Goal: Book appointment/travel/reservation

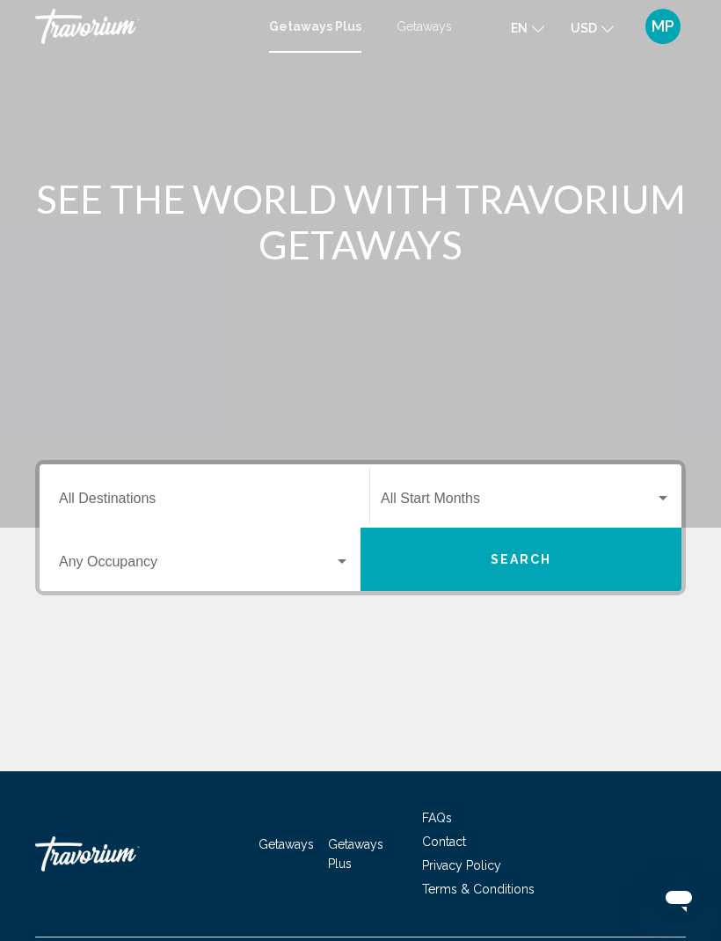
click at [176, 494] on input "Destination All Destinations" at bounding box center [204, 502] width 291 height 16
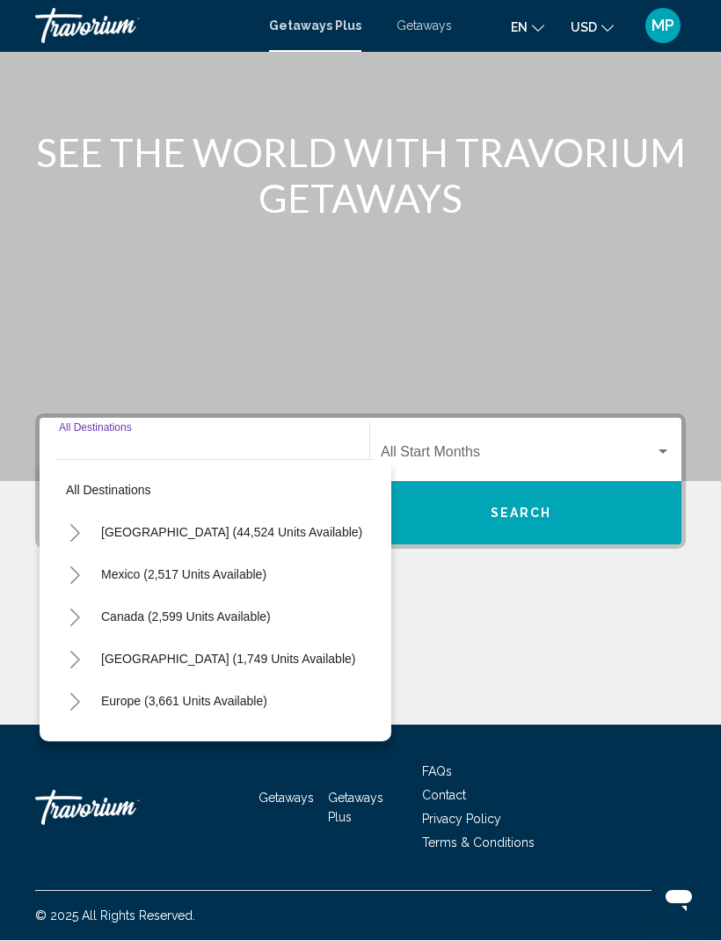
scroll to position [58, 0]
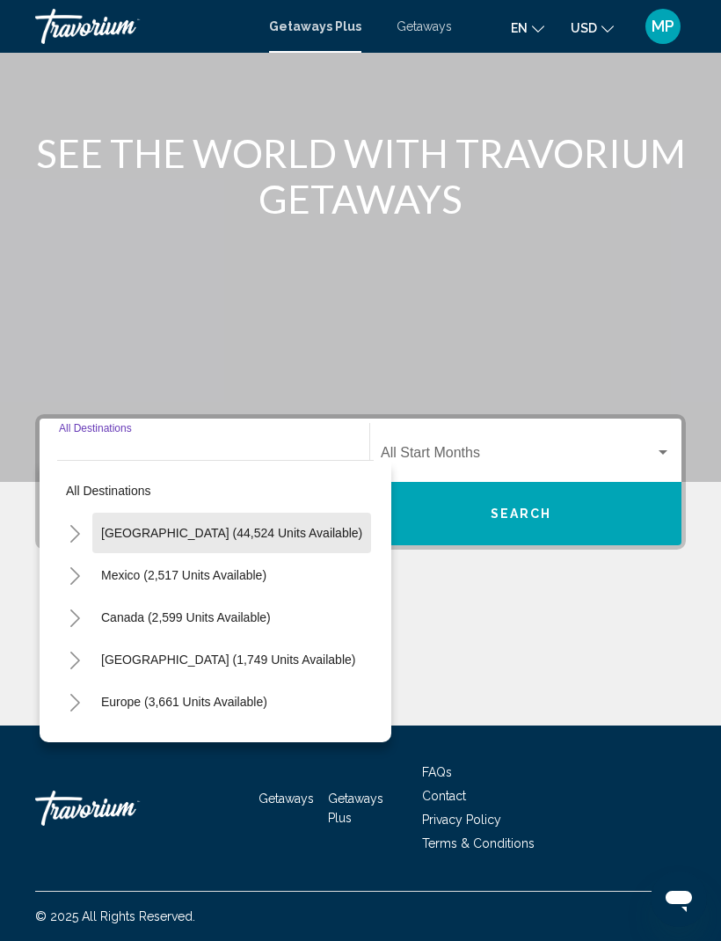
click at [276, 530] on button "[GEOGRAPHIC_DATA] (44,524 units available)" at bounding box center [231, 533] width 279 height 40
type input "**********"
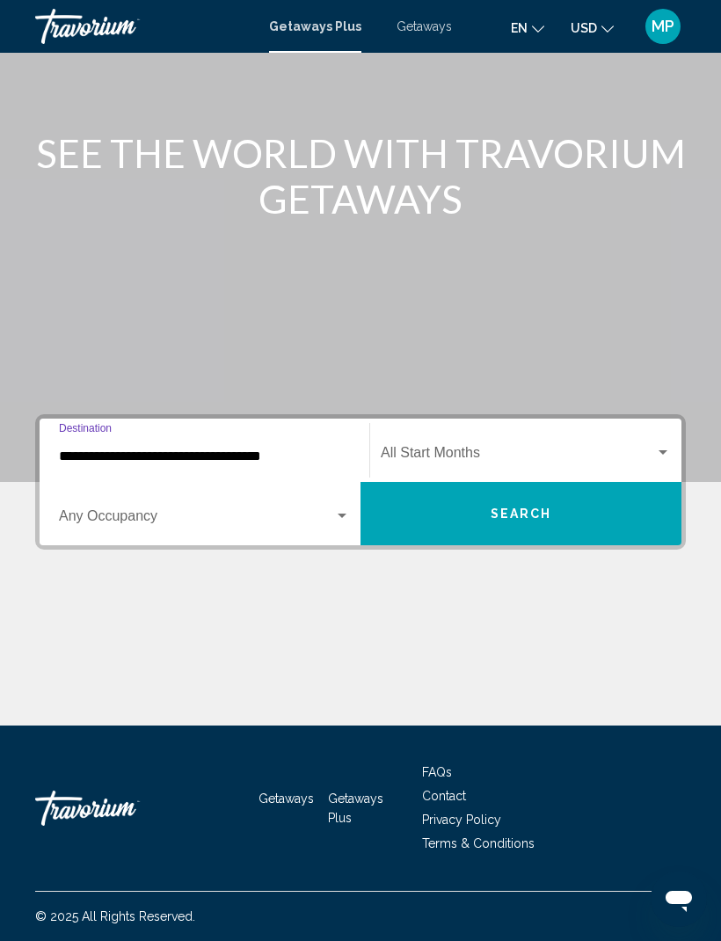
click at [342, 510] on div "Search widget" at bounding box center [342, 516] width 16 height 14
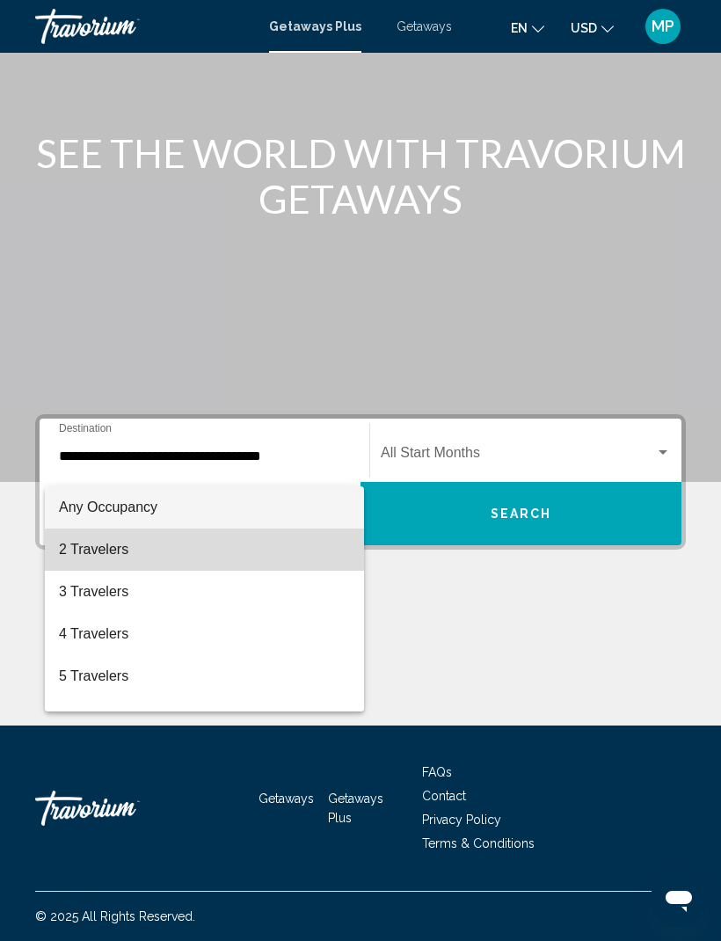
click at [208, 560] on span "2 Travelers" at bounding box center [204, 550] width 291 height 42
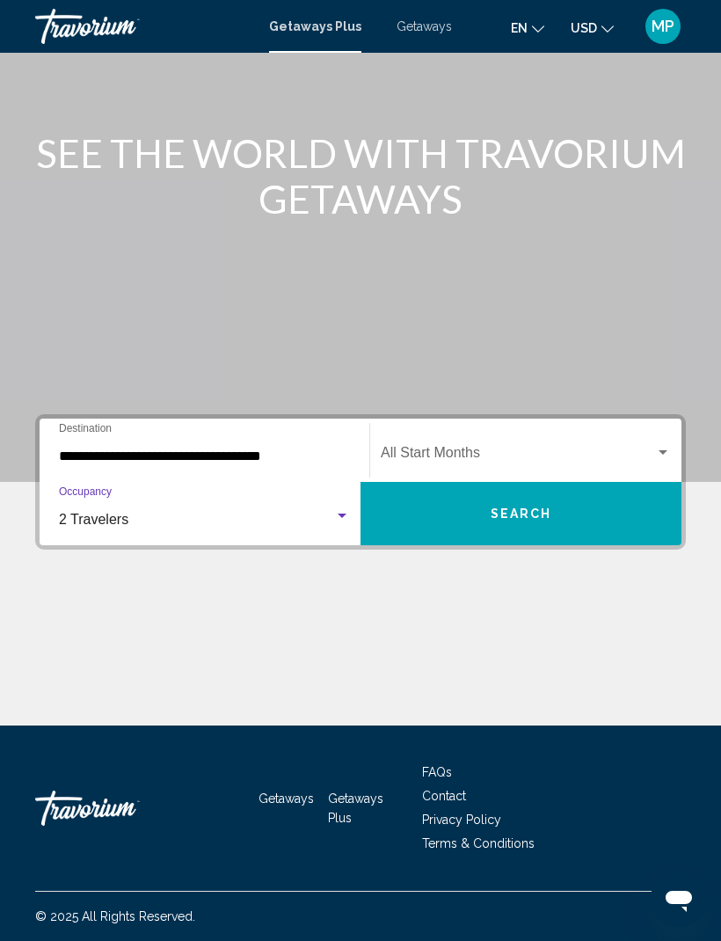
click at [536, 529] on button "Search" at bounding box center [521, 513] width 321 height 63
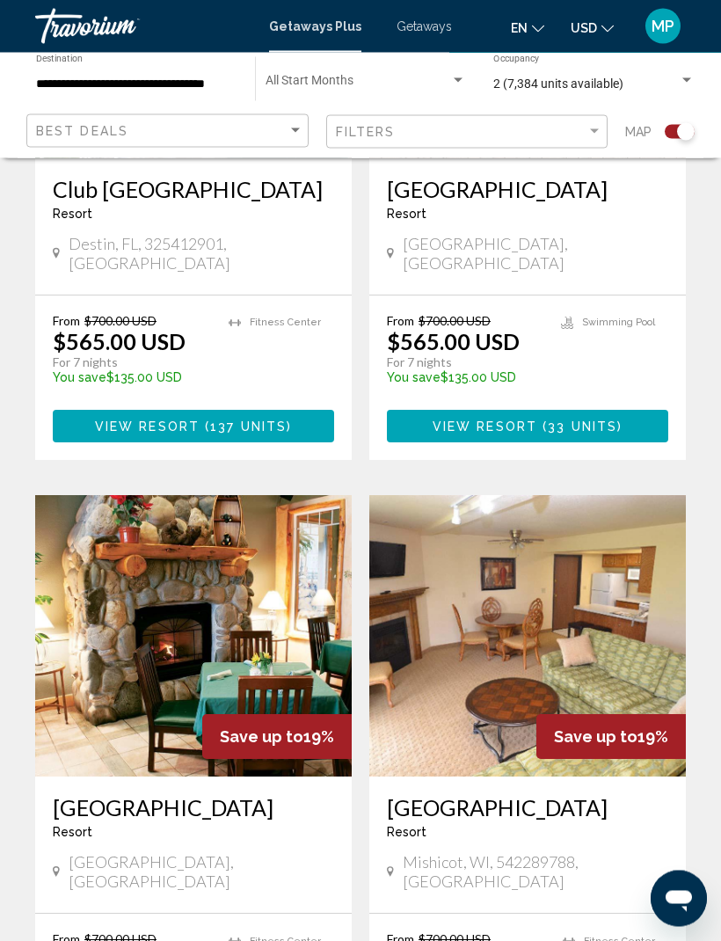
scroll to position [730, 0]
click at [577, 137] on div "Filters" at bounding box center [462, 132] width 252 height 14
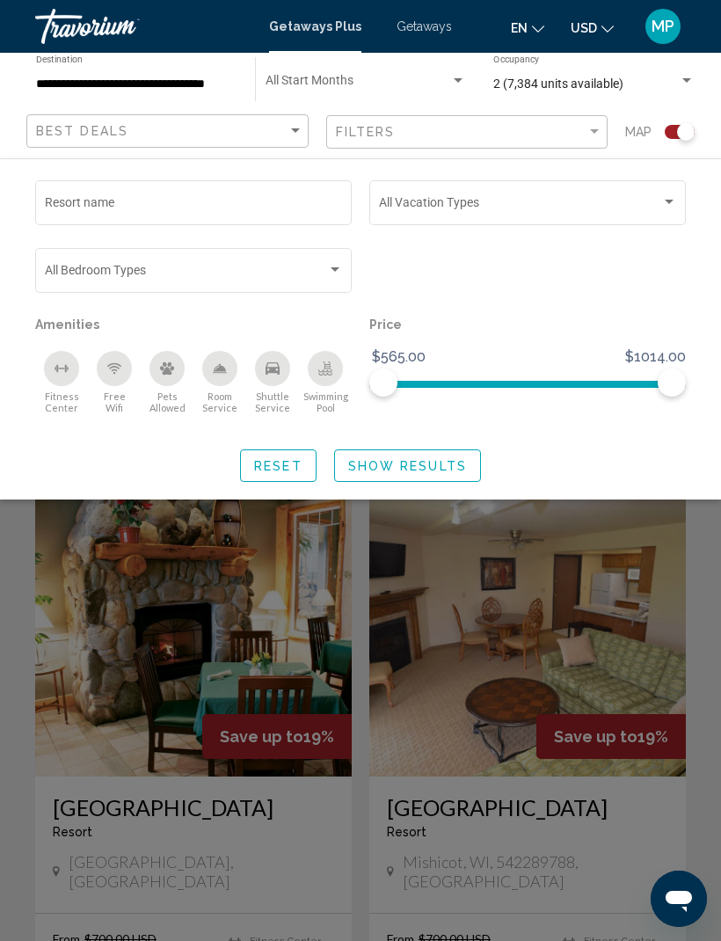
click at [665, 212] on div "Search widget" at bounding box center [528, 206] width 298 height 14
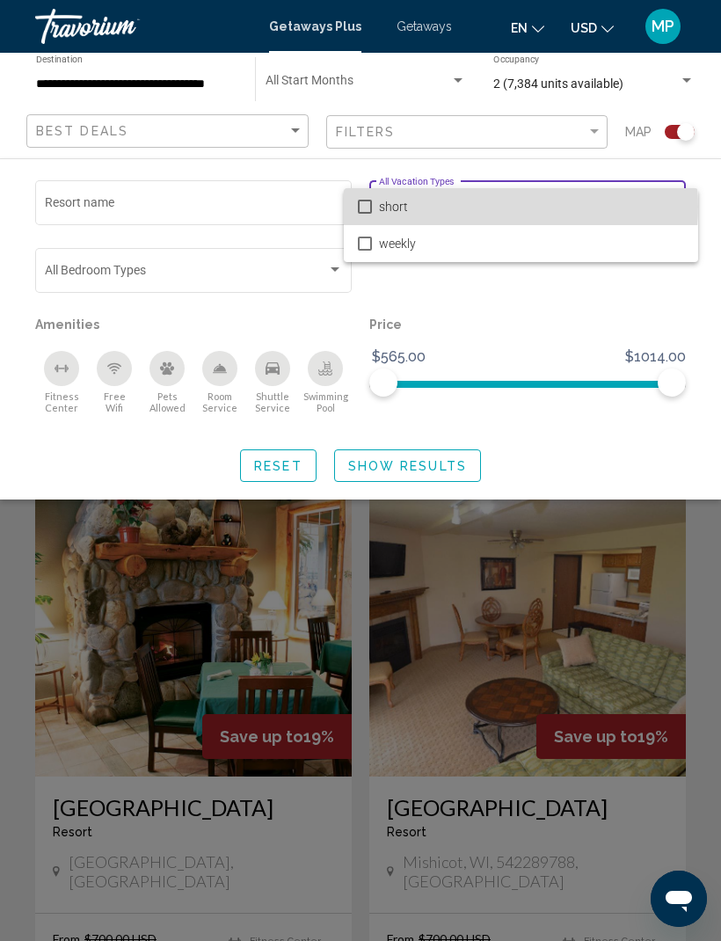
click at [482, 208] on span "short" at bounding box center [531, 206] width 305 height 37
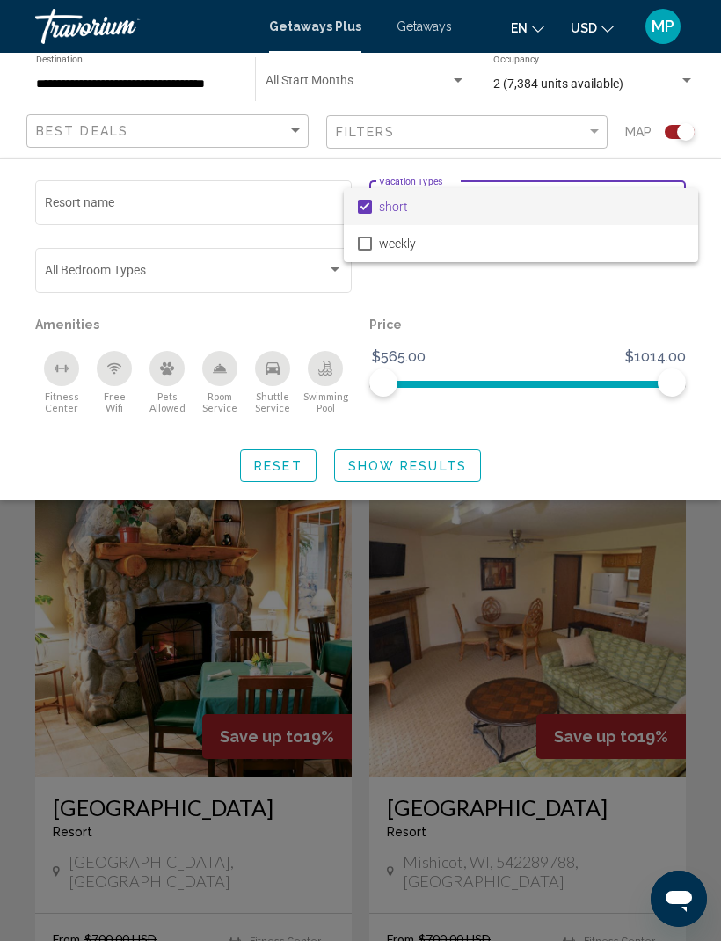
click at [277, 206] on div at bounding box center [360, 470] width 721 height 941
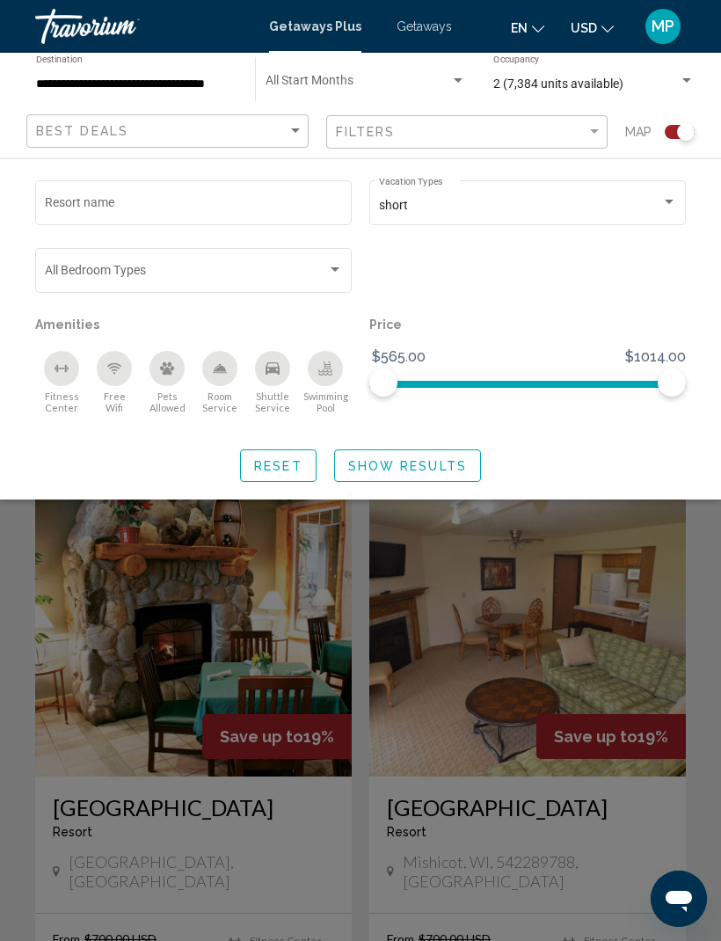
click at [295, 205] on input "Resort name" at bounding box center [194, 206] width 298 height 14
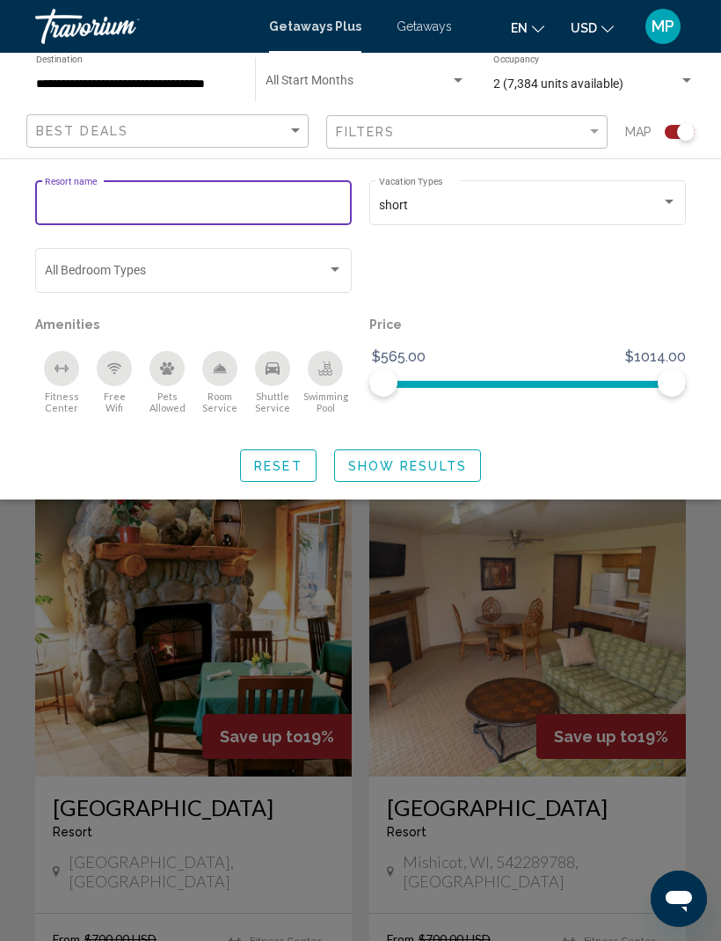
click at [471, 290] on div "Search widget" at bounding box center [528, 279] width 334 height 68
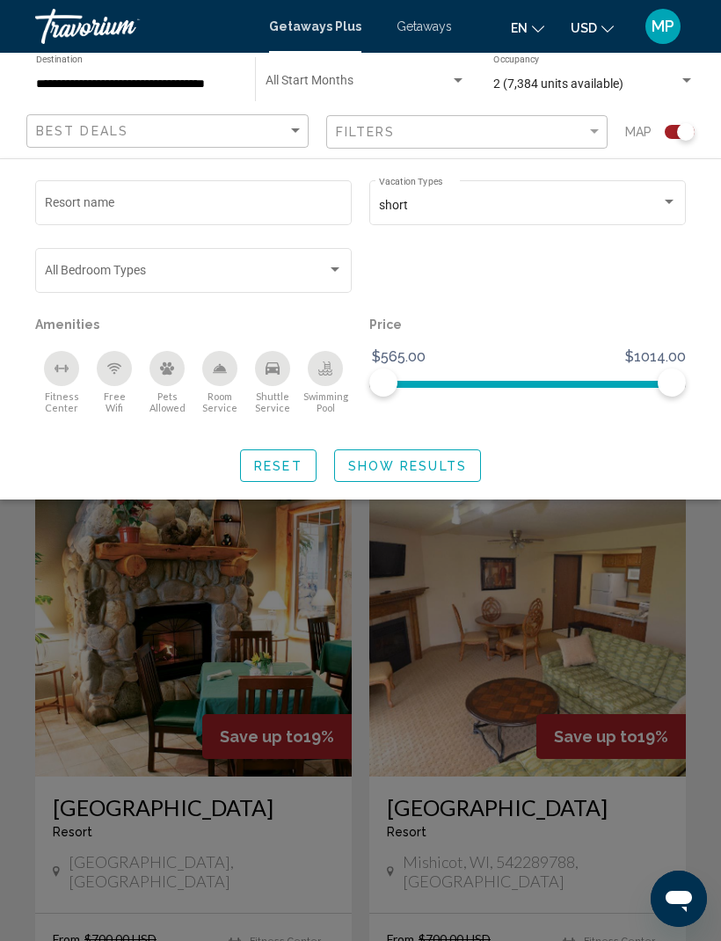
click at [71, 380] on div "Fitness Center" at bounding box center [61, 368] width 35 height 35
click at [119, 383] on div "Free Wifi" at bounding box center [114, 368] width 35 height 35
click at [210, 383] on div "Room Service" at bounding box center [219, 368] width 35 height 35
click at [332, 380] on div "Swimming Pool" at bounding box center [325, 368] width 35 height 35
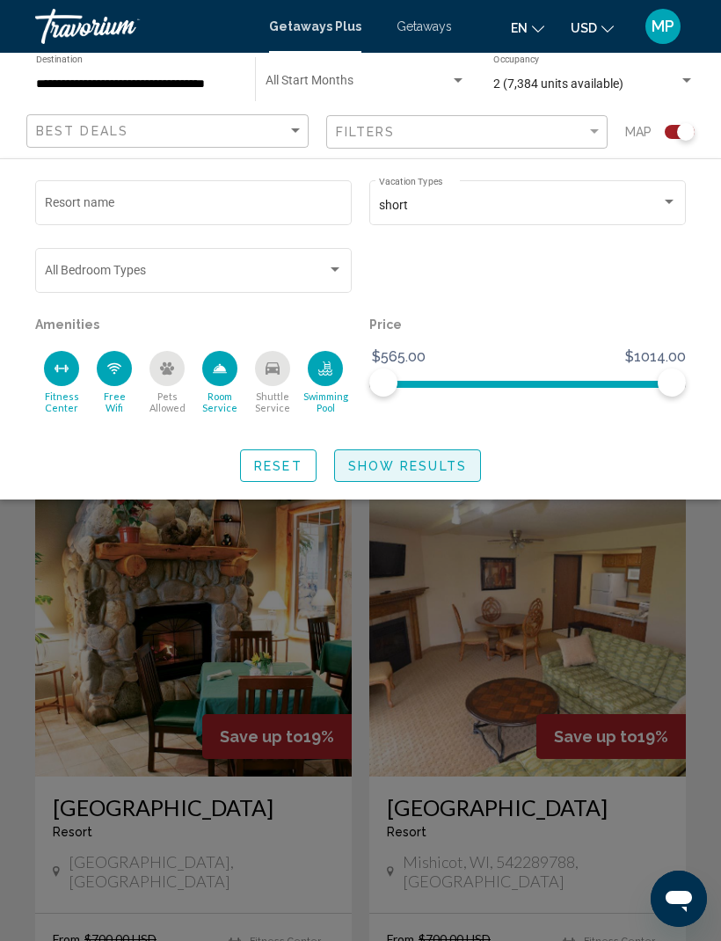
click at [431, 478] on button "Show Results" at bounding box center [407, 465] width 147 height 33
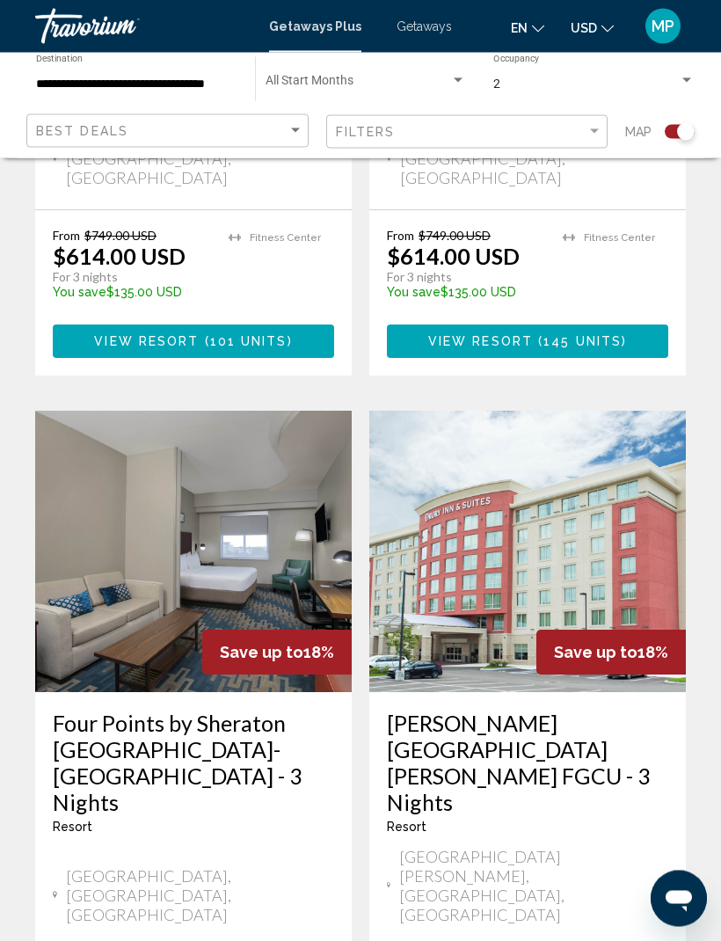
scroll to position [3703, 0]
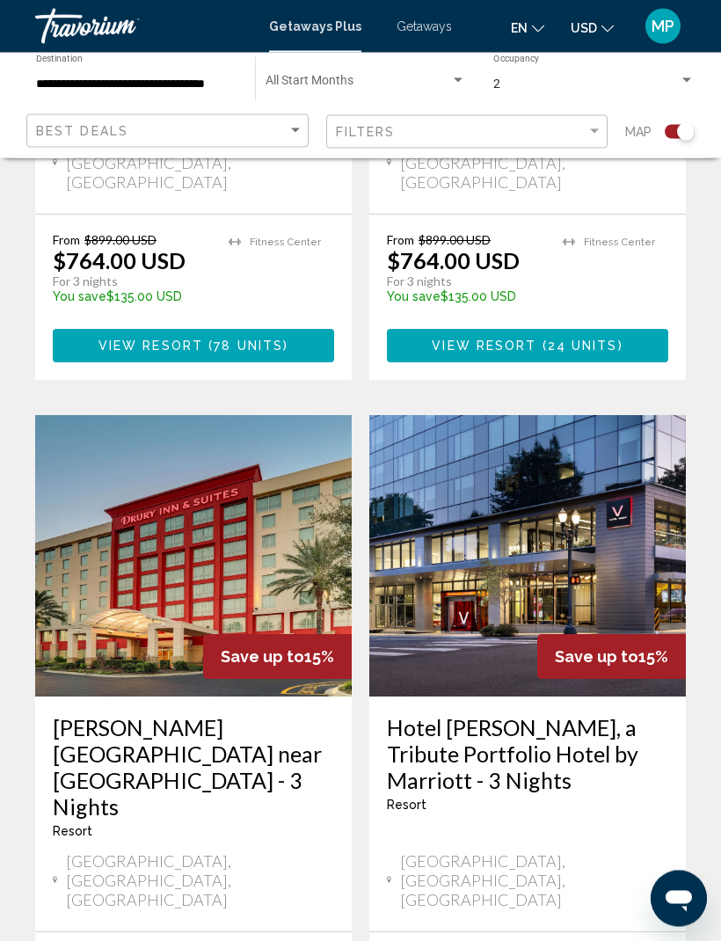
scroll to position [3648, 0]
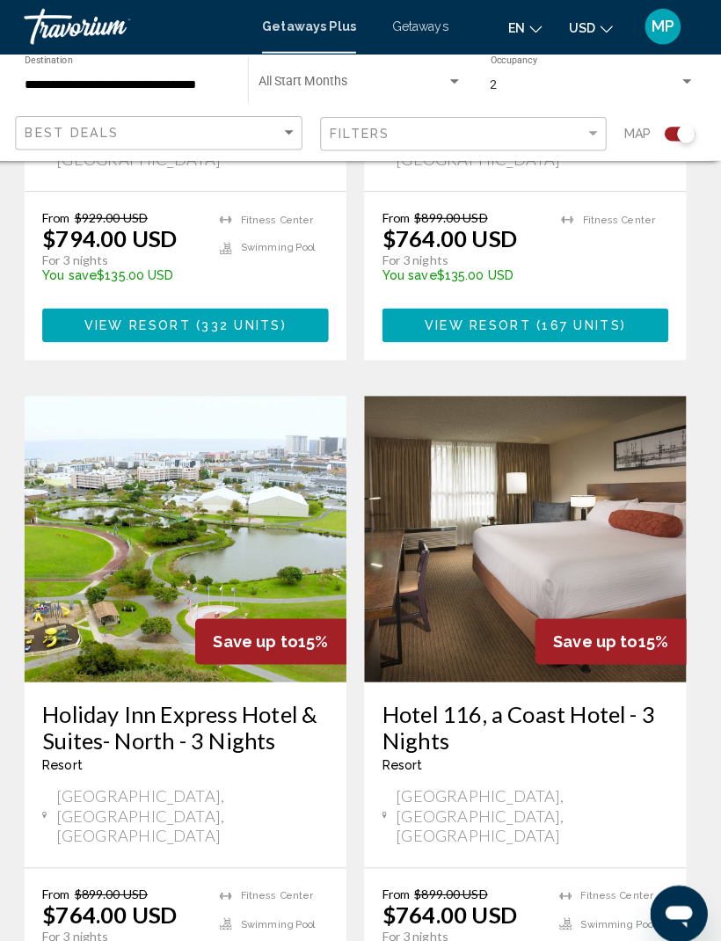
scroll to position [3753, 0]
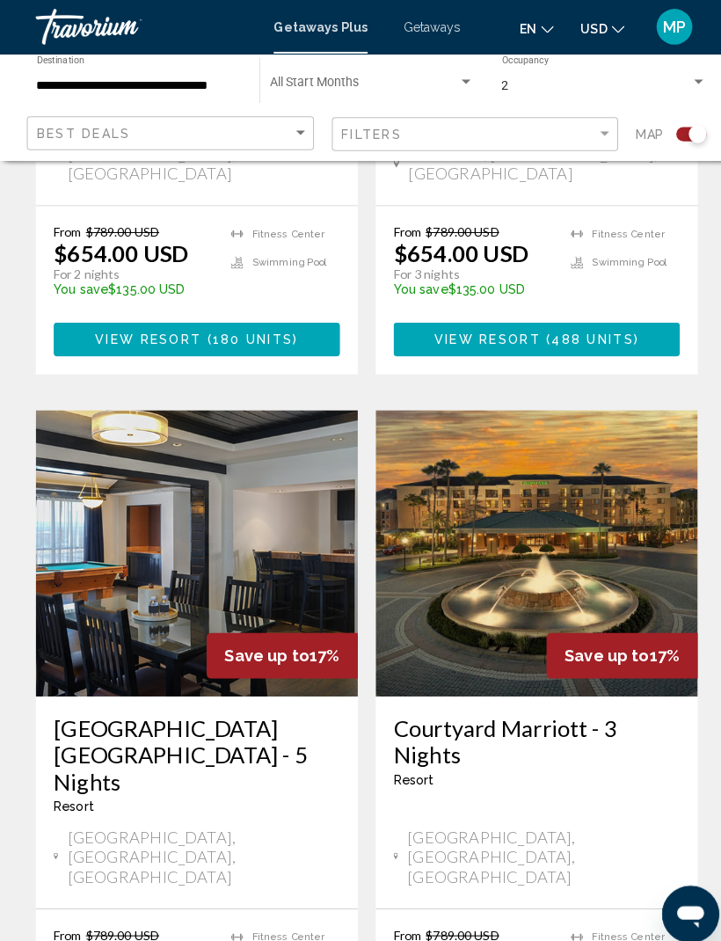
scroll to position [1589, 0]
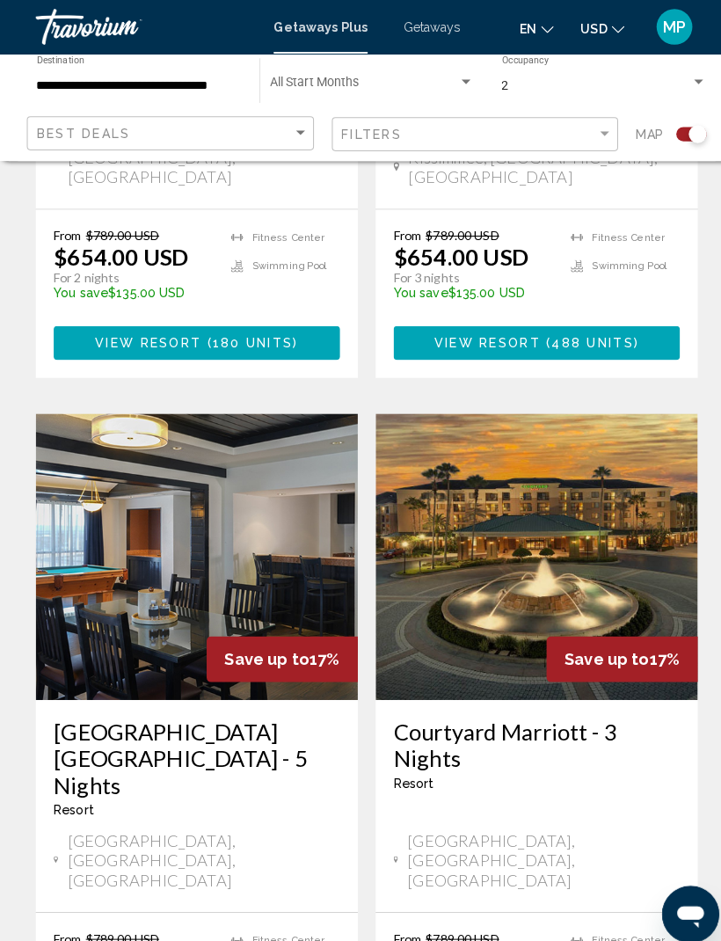
click at [252, 435] on img "Main content" at bounding box center [193, 546] width 317 height 281
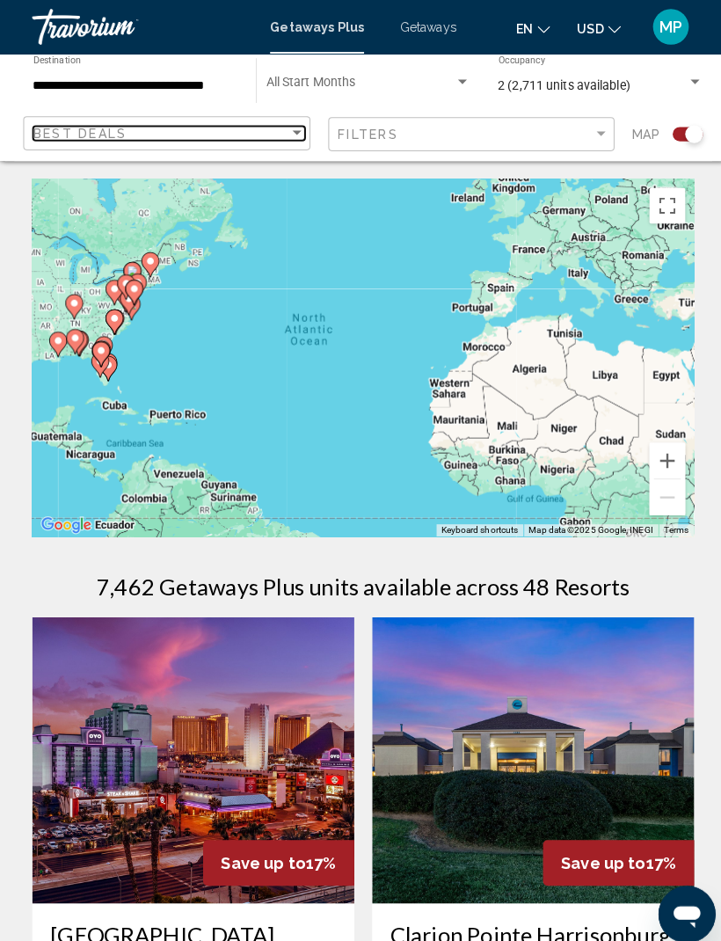
click at [280, 137] on div "Best Deals" at bounding box center [162, 131] width 252 height 14
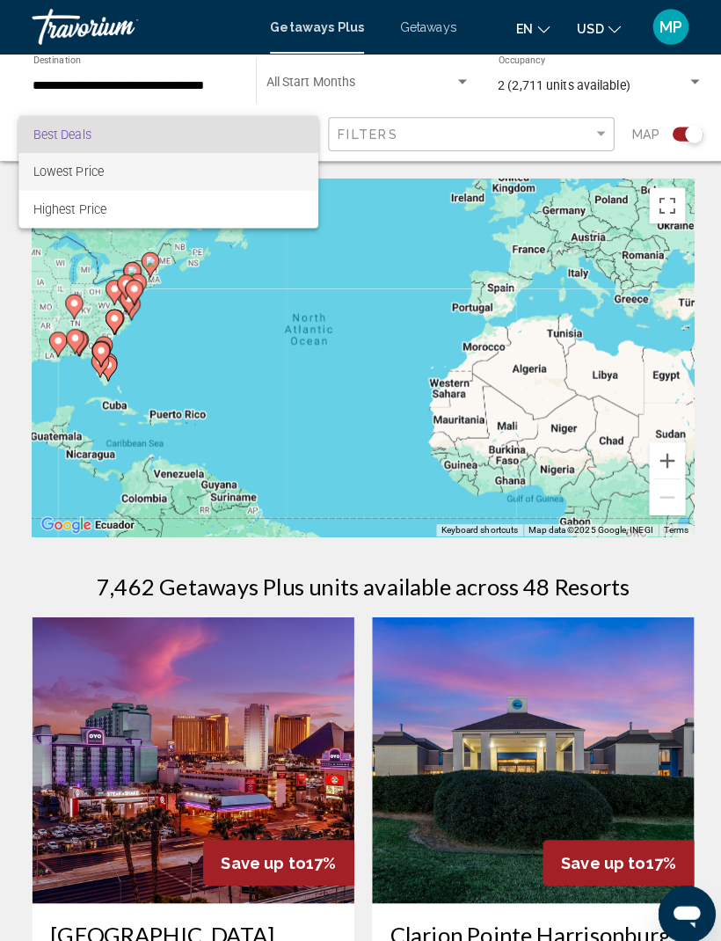
click at [236, 183] on span "Lowest Price" at bounding box center [169, 168] width 266 height 37
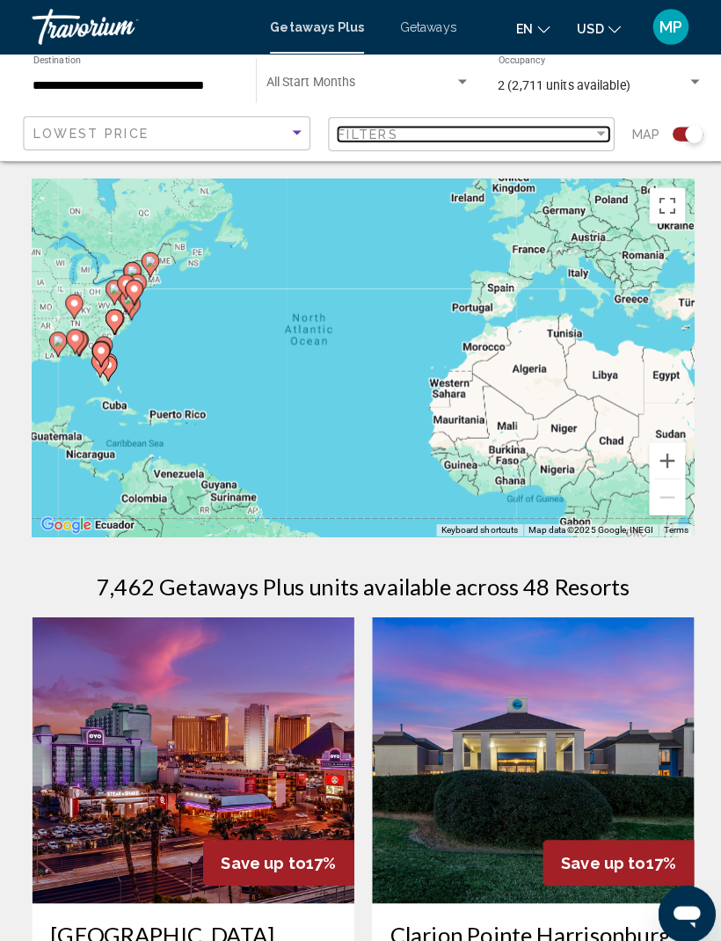
click at [587, 127] on div "Filter" at bounding box center [595, 132] width 16 height 14
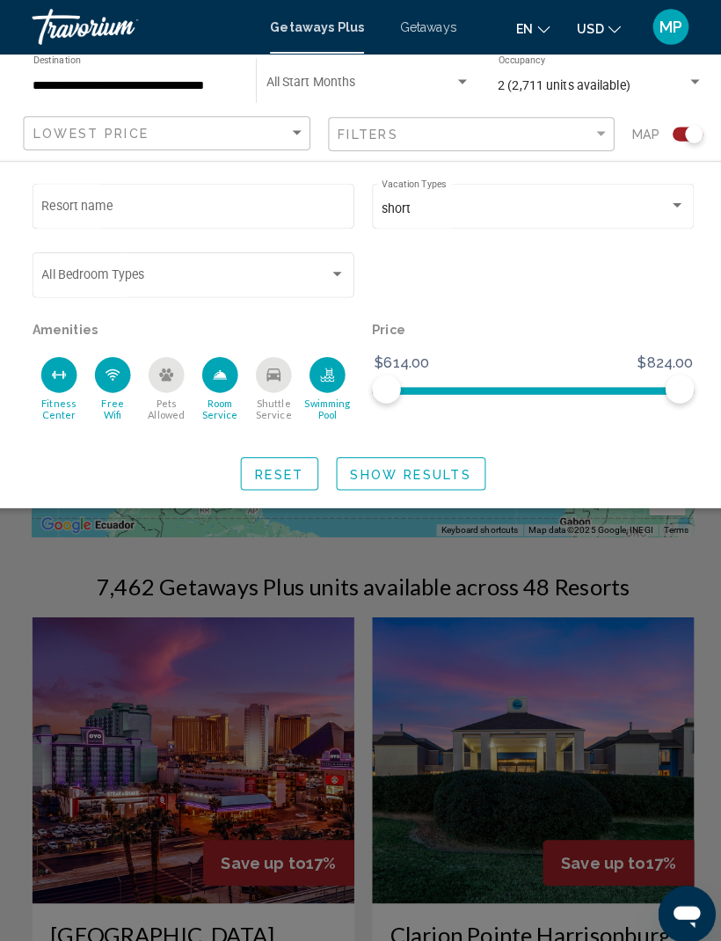
click at [150, 212] on input "Resort name" at bounding box center [194, 206] width 298 height 14
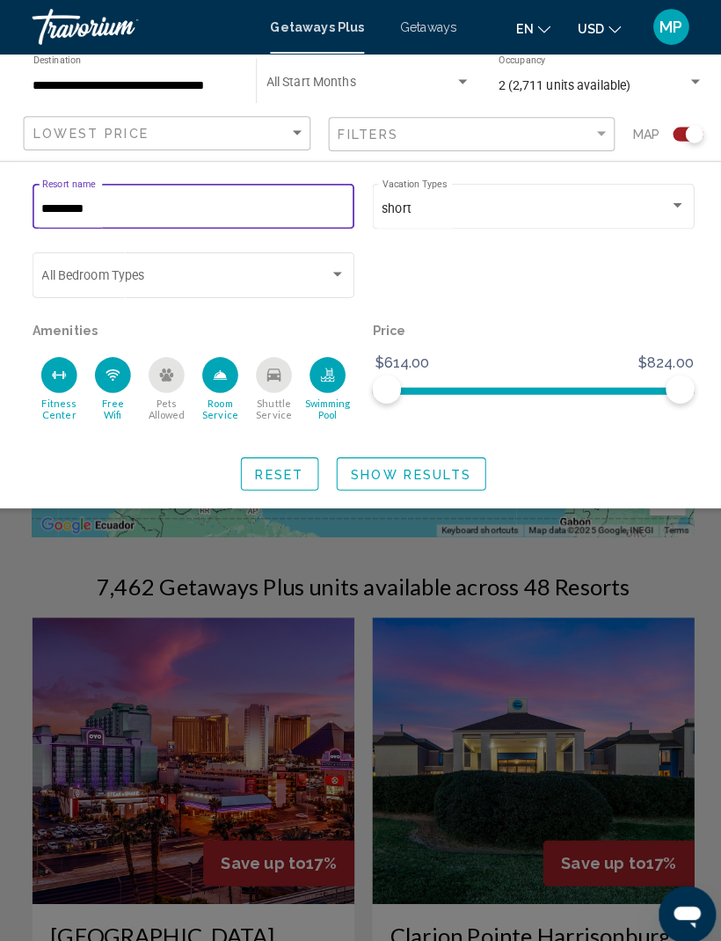
type input "*********"
click at [384, 469] on span "Show Results" at bounding box center [407, 466] width 119 height 14
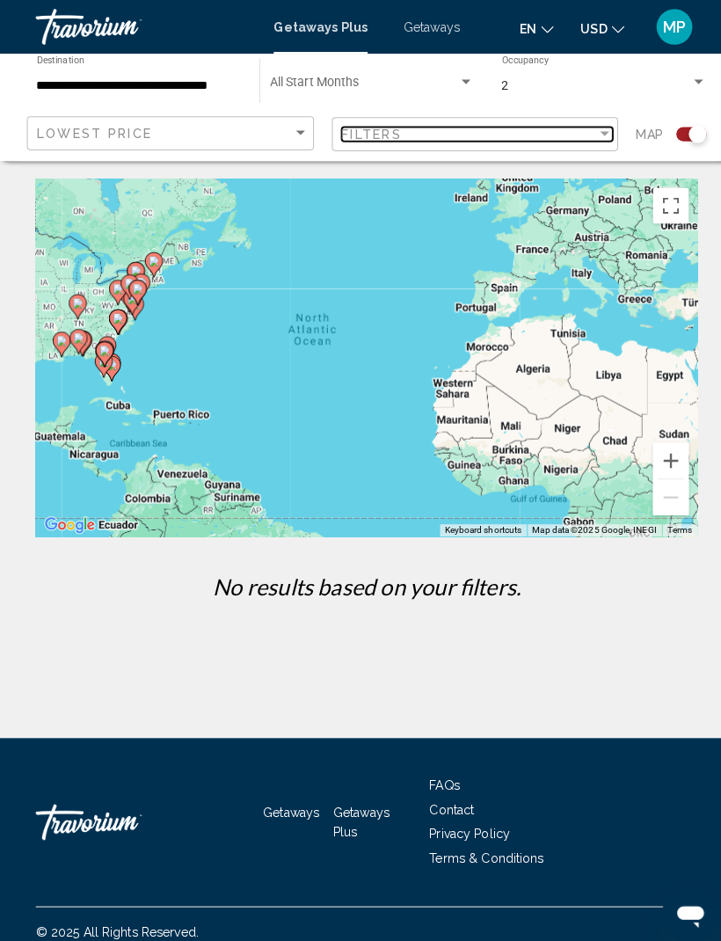
click at [579, 128] on div "Filters" at bounding box center [462, 132] width 252 height 14
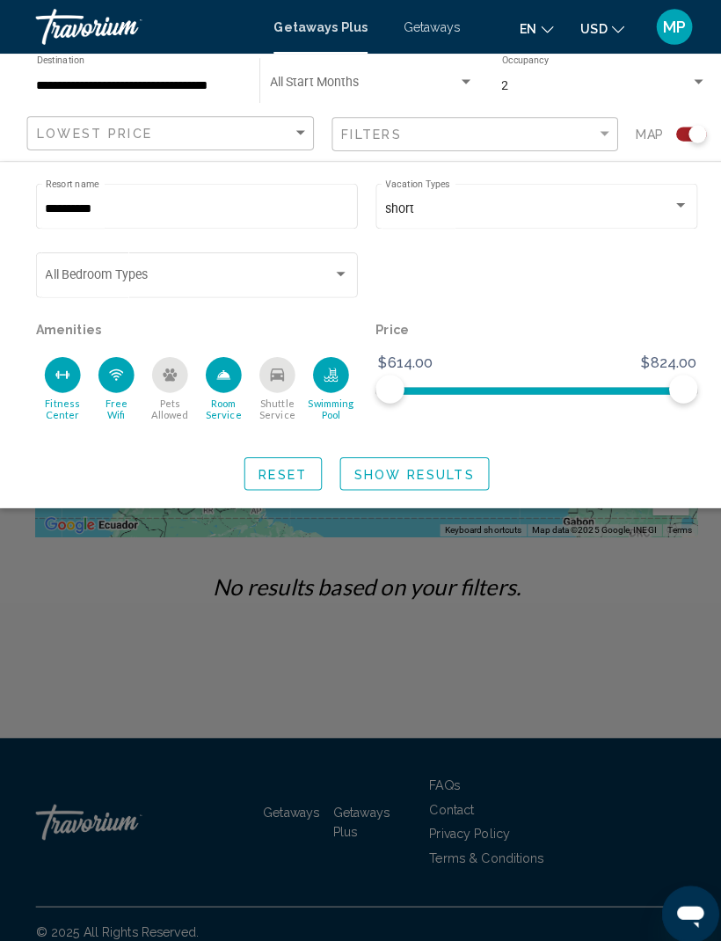
click at [172, 211] on input "*********" at bounding box center [194, 206] width 298 height 14
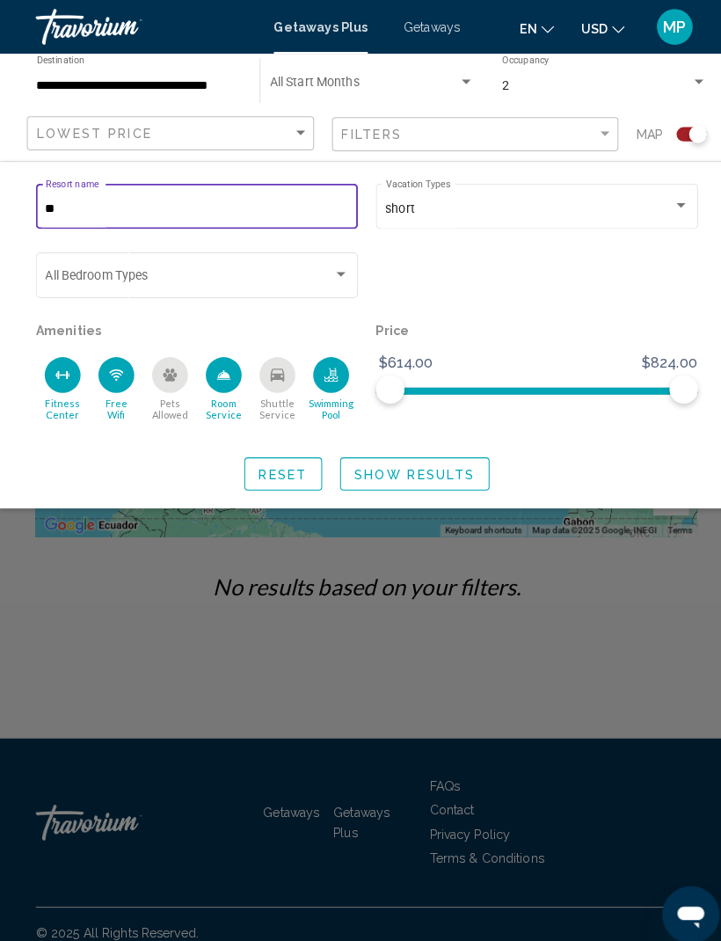
type input "*"
click at [376, 468] on span "Show Results" at bounding box center [407, 466] width 119 height 14
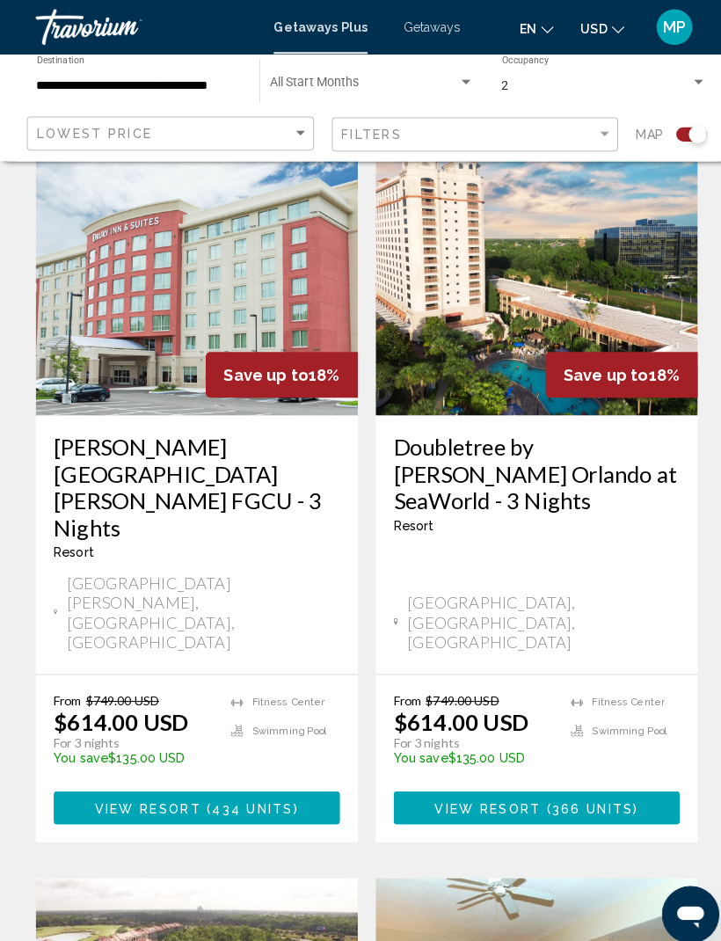
scroll to position [478, 0]
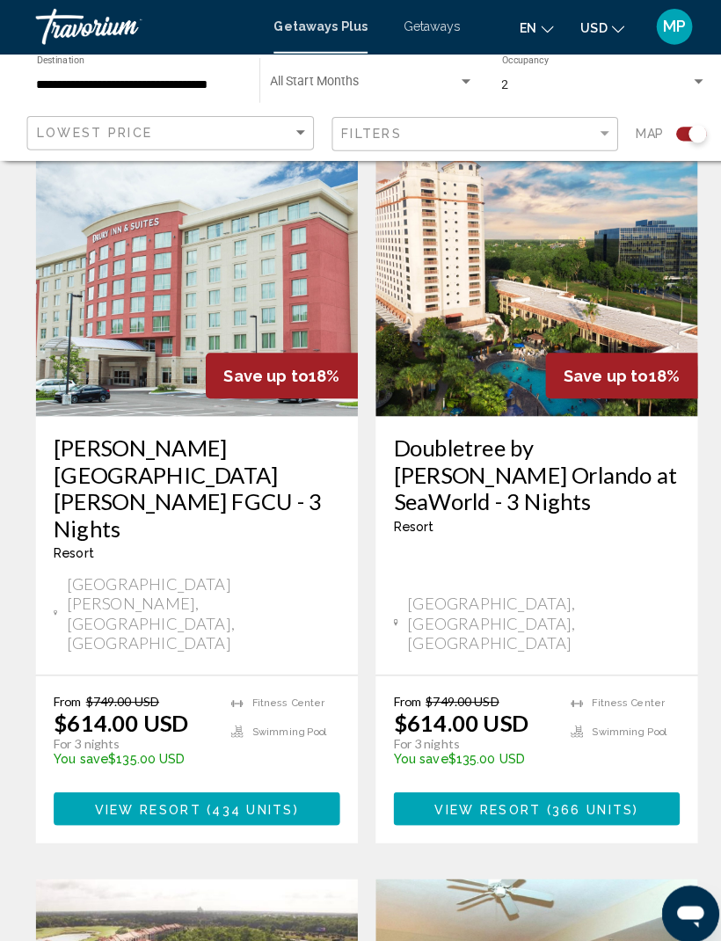
click at [591, 361] on span "Save up to" at bounding box center [596, 370] width 84 height 18
click at [600, 325] on img "Main content" at bounding box center [527, 268] width 317 height 281
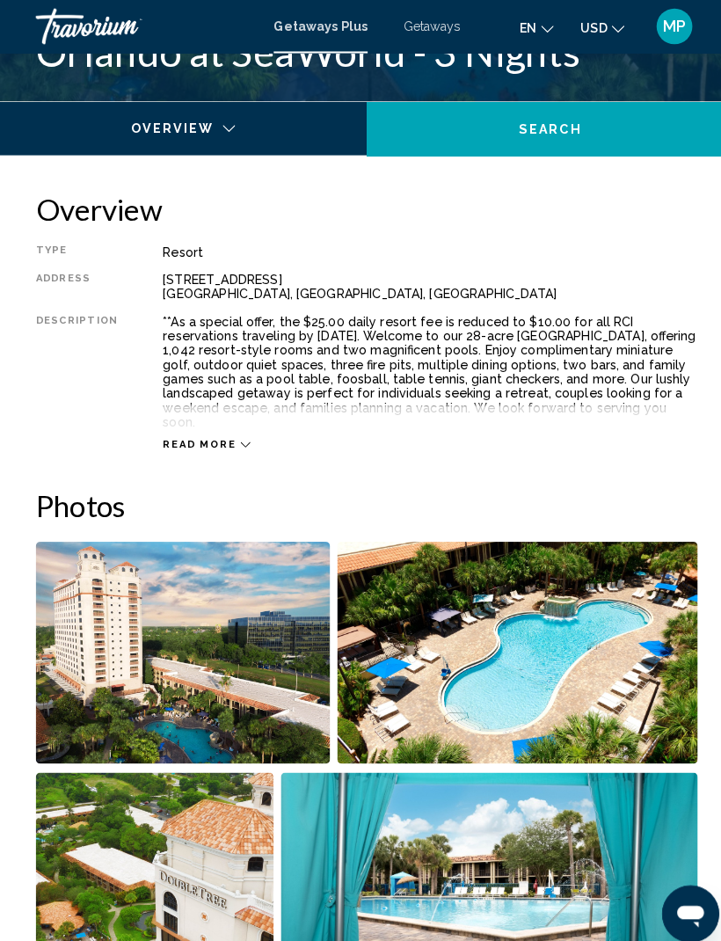
scroll to position [783, 0]
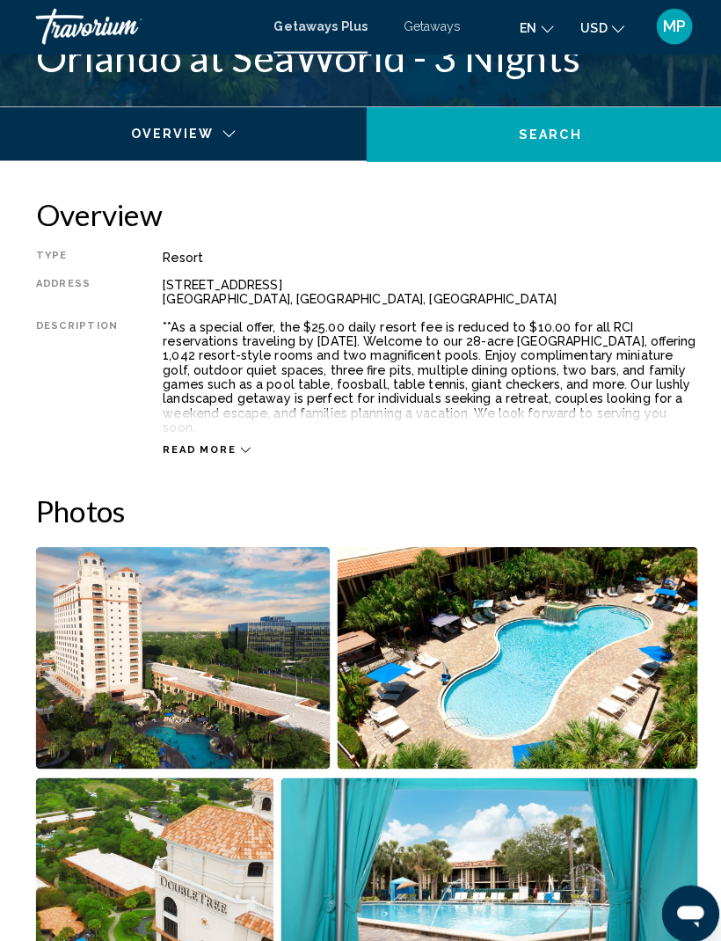
click at [422, 47] on mat-toolbar "Getaways Plus Getaways en English Español Français Italiano Português русский U…" at bounding box center [360, 26] width 721 height 53
click at [431, 32] on span "Getaways" at bounding box center [424, 26] width 55 height 14
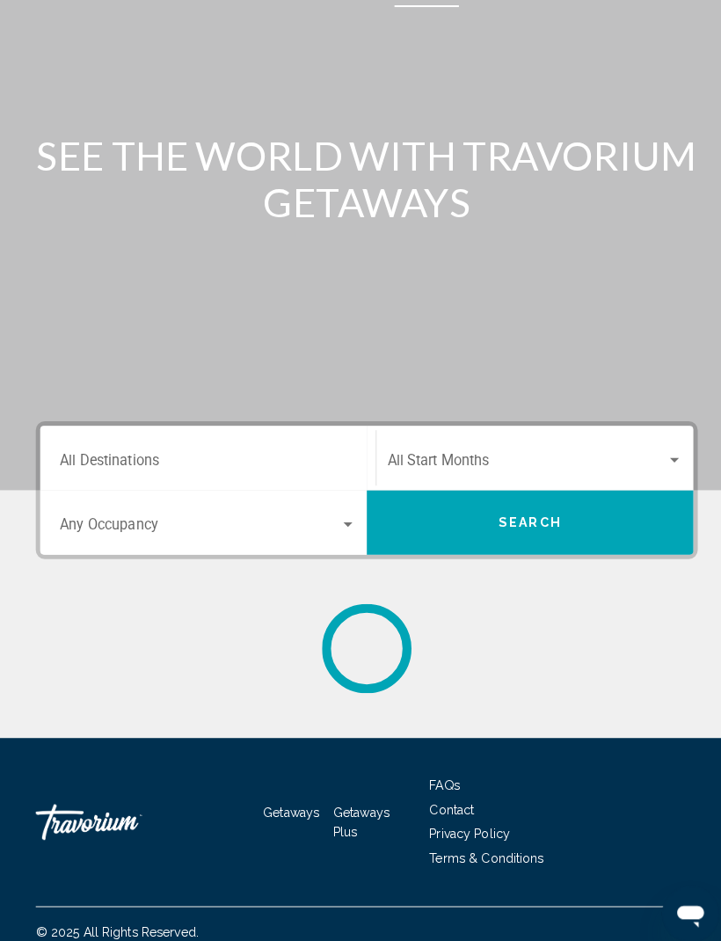
scroll to position [58, 0]
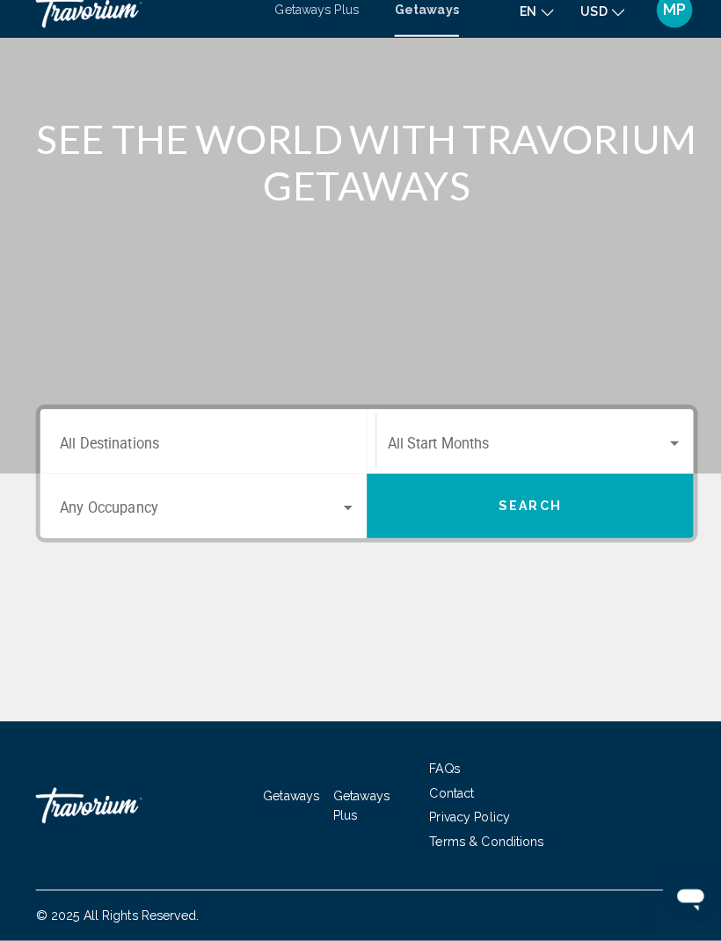
click at [313, 449] on input "Destination All Destinations" at bounding box center [204, 457] width 291 height 16
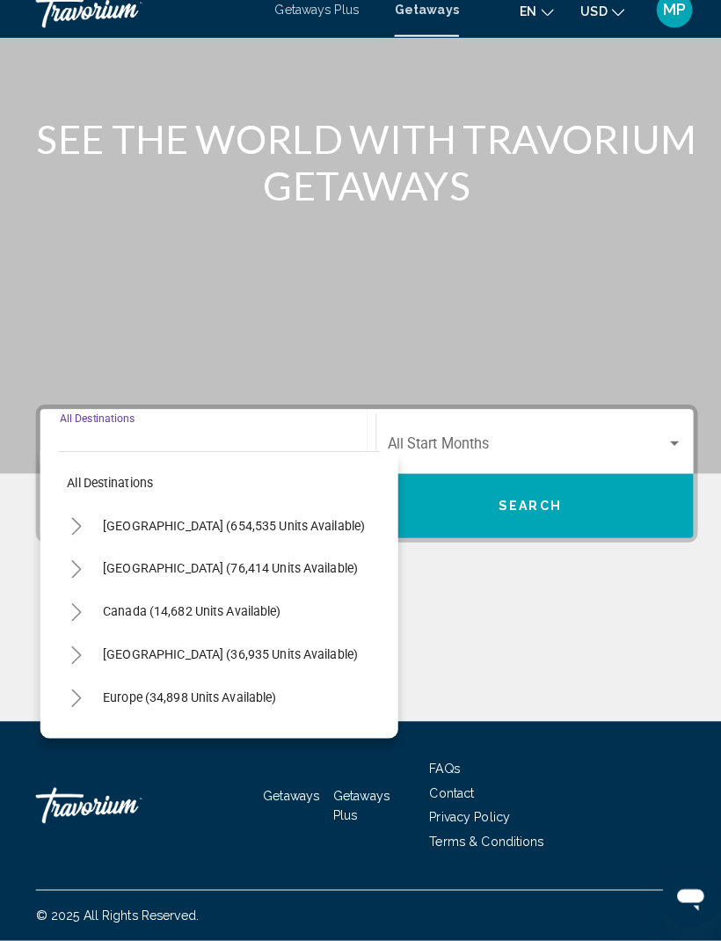
click at [279, 526] on span "[GEOGRAPHIC_DATA] (654,535 units available)" at bounding box center [230, 533] width 258 height 14
type input "**********"
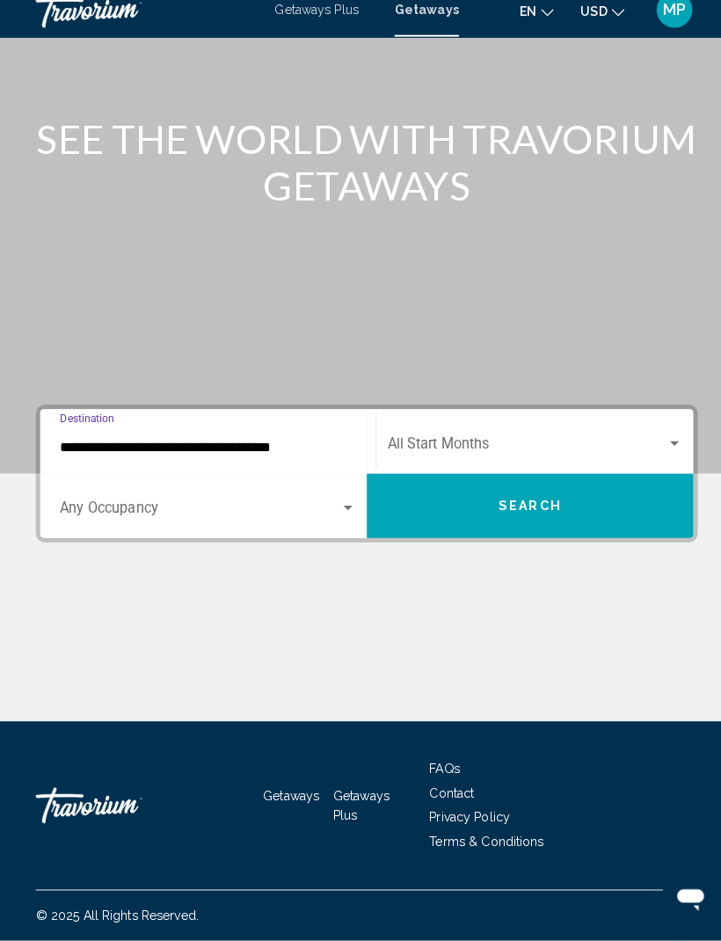
click at [339, 509] on div "Search widget" at bounding box center [342, 516] width 16 height 14
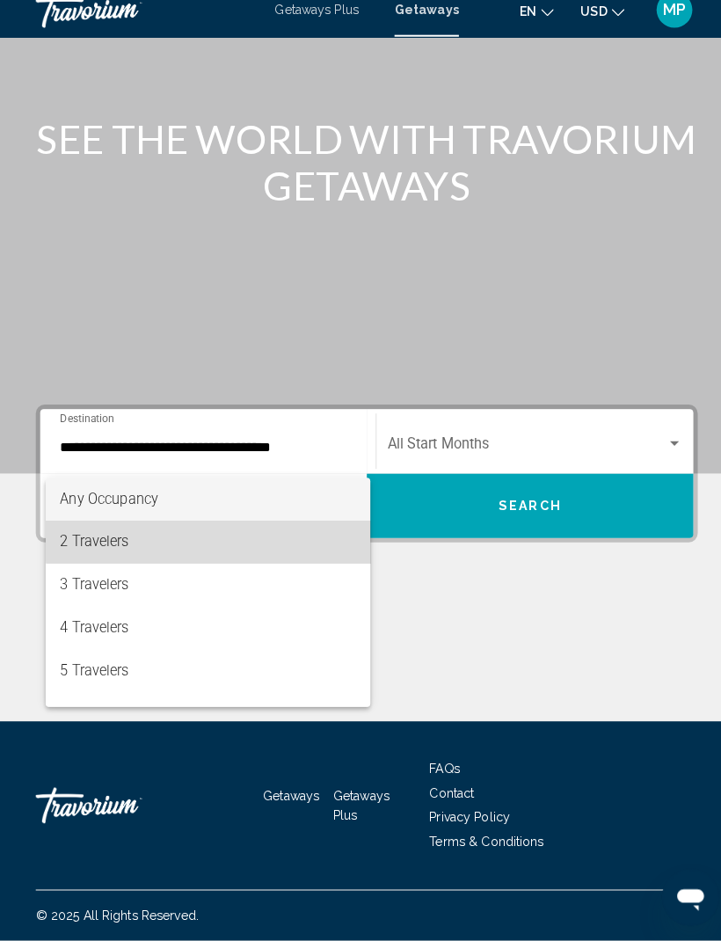
click at [215, 529] on span "2 Travelers" at bounding box center [204, 550] width 291 height 42
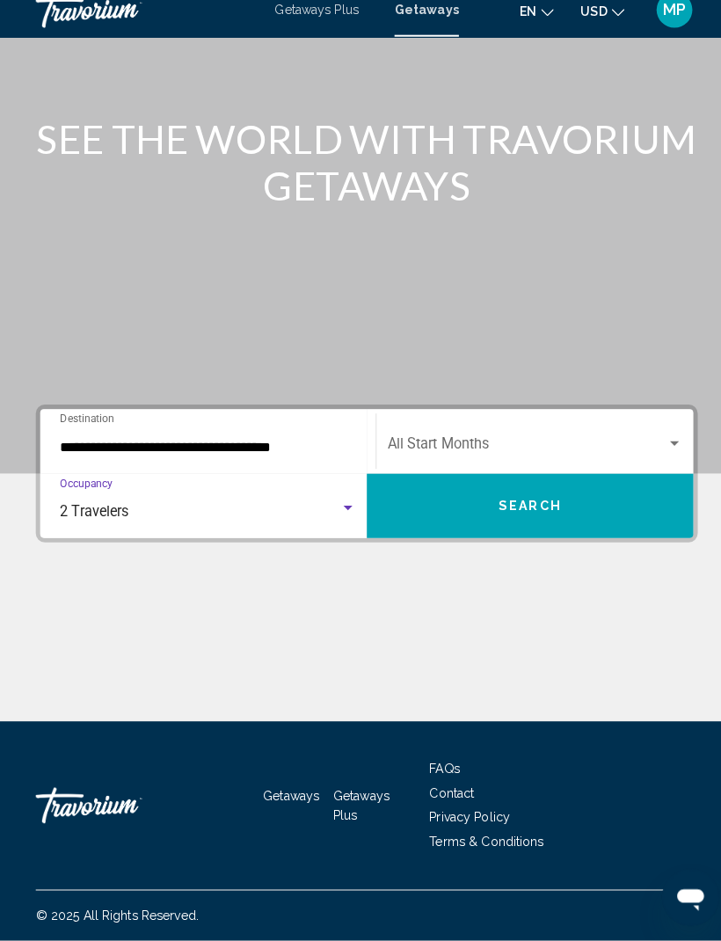
click at [496, 507] on span "Search" at bounding box center [522, 514] width 62 height 14
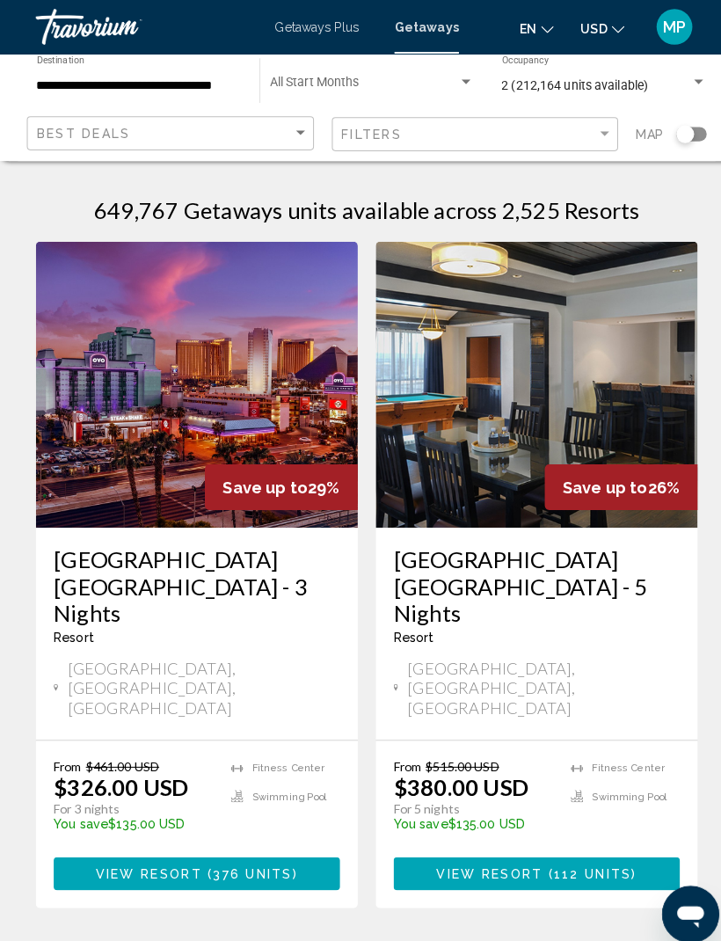
click at [628, 541] on h3 "[GEOGRAPHIC_DATA] [GEOGRAPHIC_DATA] - 5 Nights" at bounding box center [527, 575] width 281 height 79
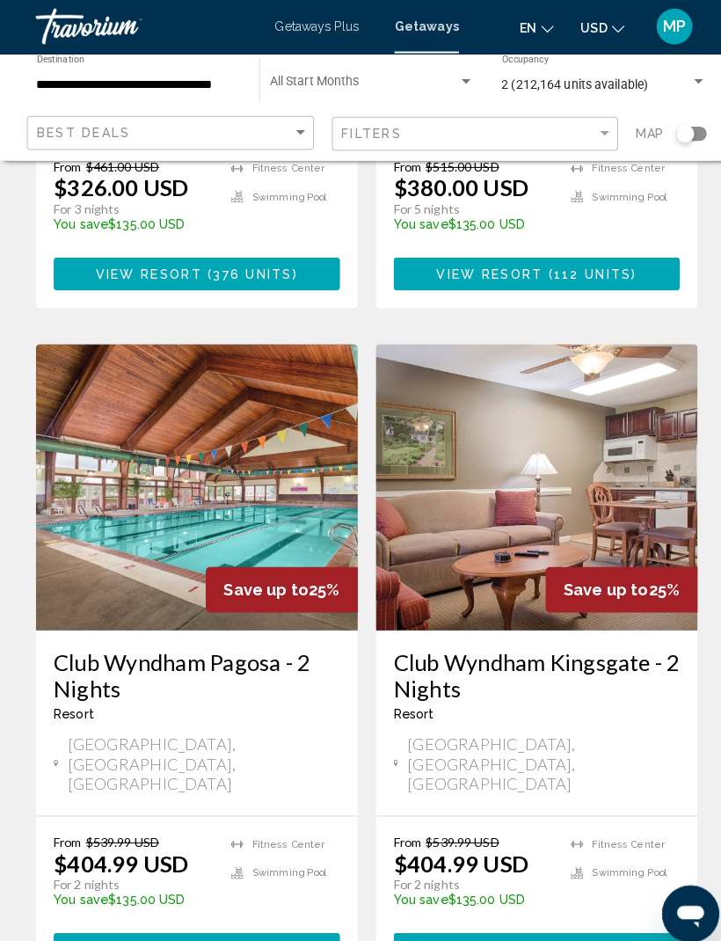
scroll to position [590, 0]
